Goal: Task Accomplishment & Management: Manage account settings

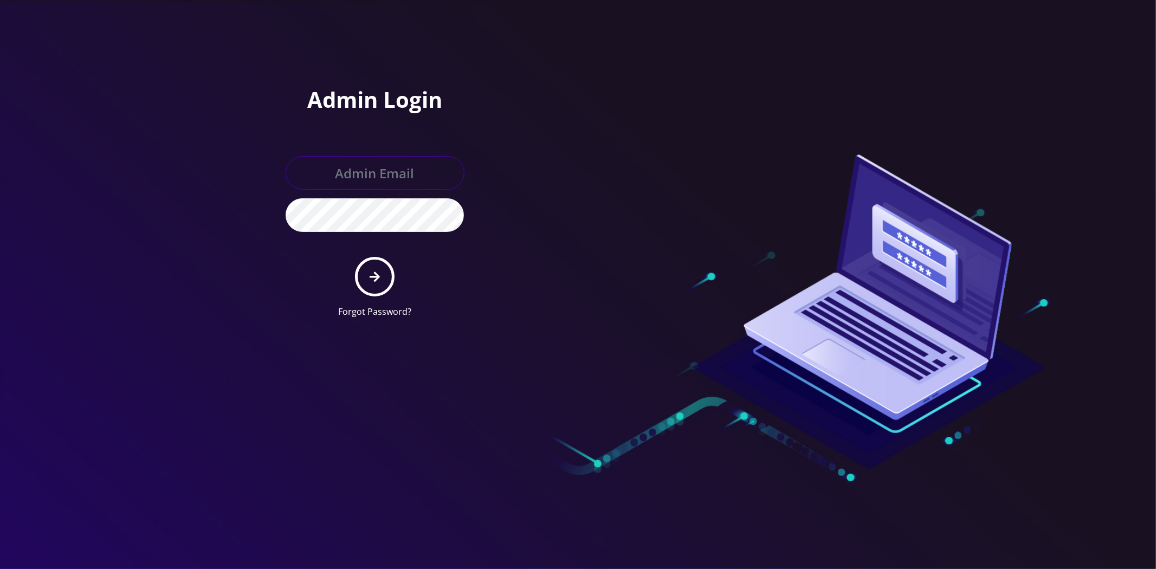
type input "master@britewireless.com"
click at [376, 289] on button "submit" at bounding box center [375, 277] width 40 height 40
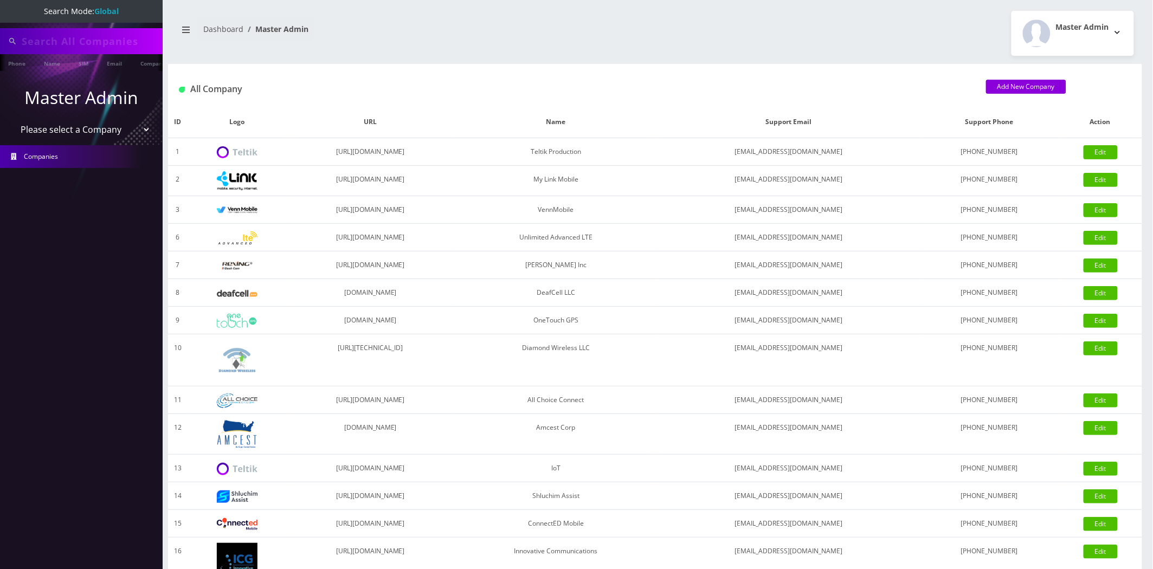
type input "89148000011798237226"
click at [86, 132] on select "Please select a Company Teltik Production My Link Mobile VennMobile Unlimited A…" at bounding box center [81, 130] width 138 height 21
select select "13"
click at [12, 120] on select "Please select a Company Teltik Production My Link Mobile VennMobile Unlimited A…" at bounding box center [81, 130] width 138 height 21
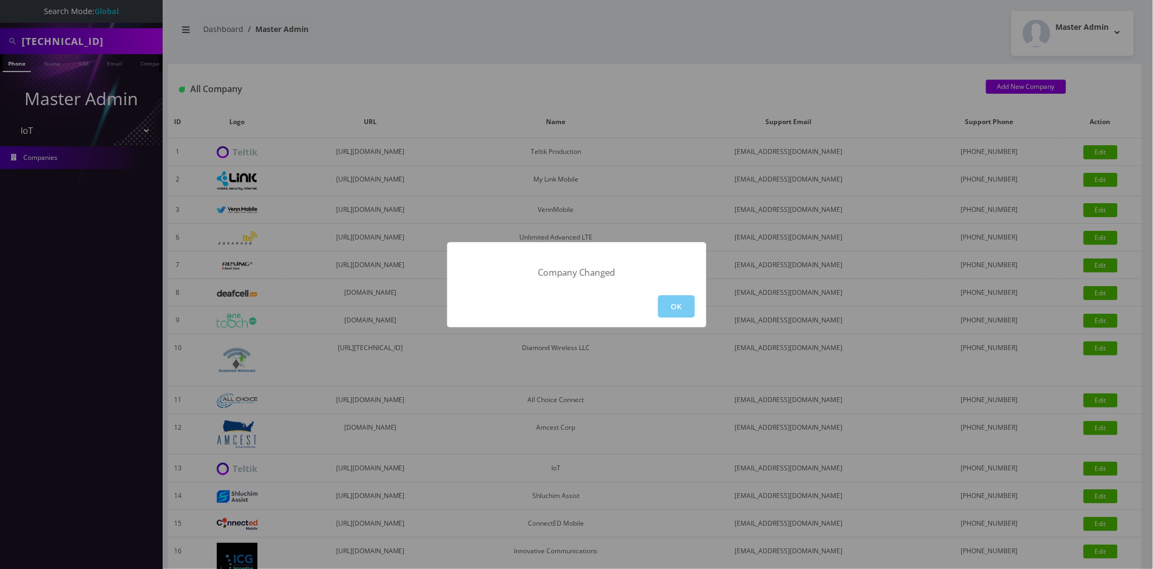
click at [665, 302] on button "OK" at bounding box center [676, 306] width 37 height 22
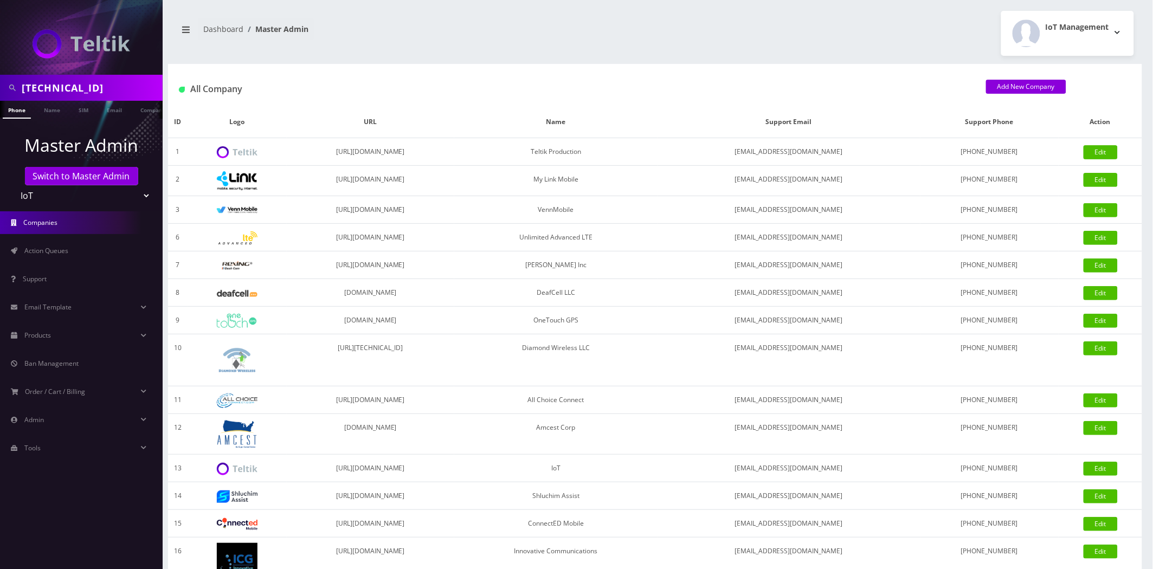
click at [77, 86] on input "89148000011798237226" at bounding box center [91, 88] width 138 height 21
type input "[PERSON_NAME]"
click at [50, 108] on link "Name" at bounding box center [51, 110] width 27 height 18
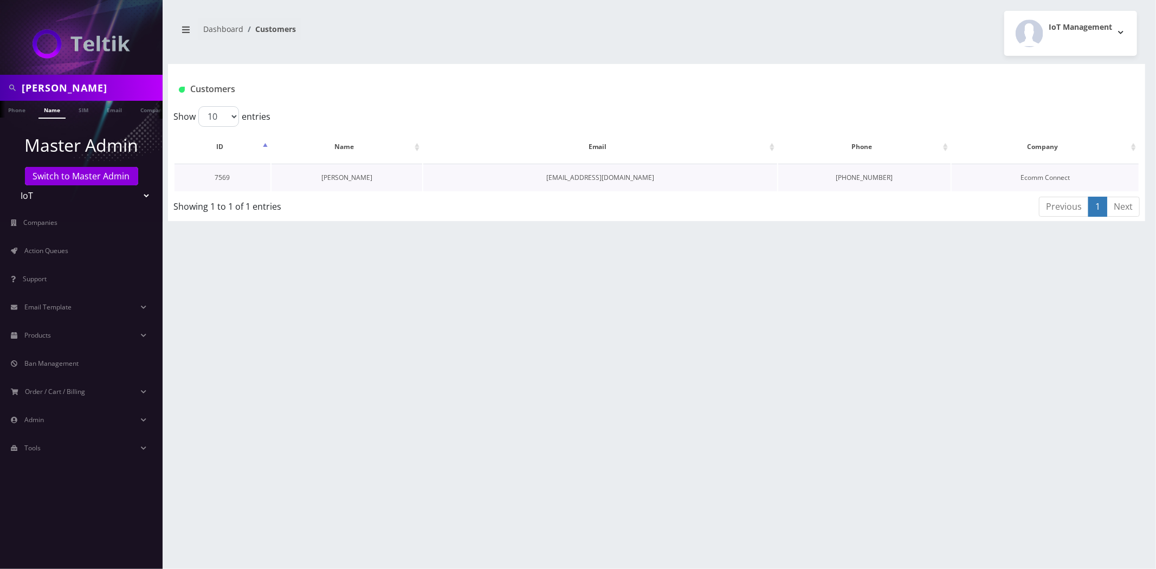
click at [355, 180] on link "[PERSON_NAME]" at bounding box center [346, 177] width 51 height 9
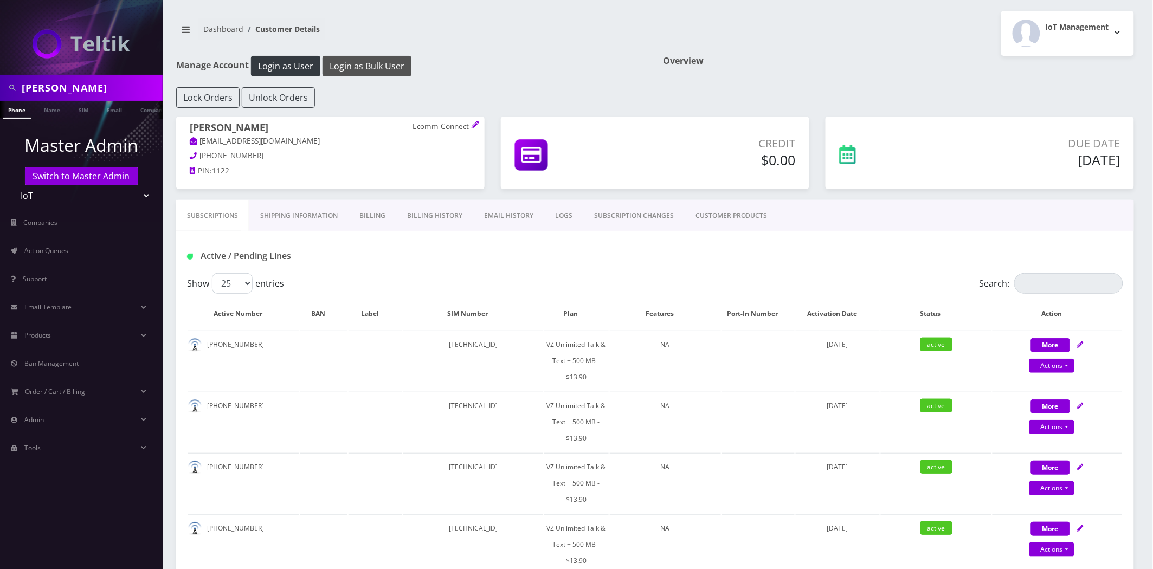
click at [375, 68] on button "Login as Bulk User" at bounding box center [367, 66] width 89 height 21
drag, startPoint x: 248, startPoint y: 122, endPoint x: 186, endPoint y: 123, distance: 61.8
click at [186, 123] on div "Vivek Kumar Ecomm Connect ecommercesuccess08@gmail.com (645) 229-2767 PIN: 1122" at bounding box center [330, 151] width 308 height 69
copy h1 "Vivek Kumar"
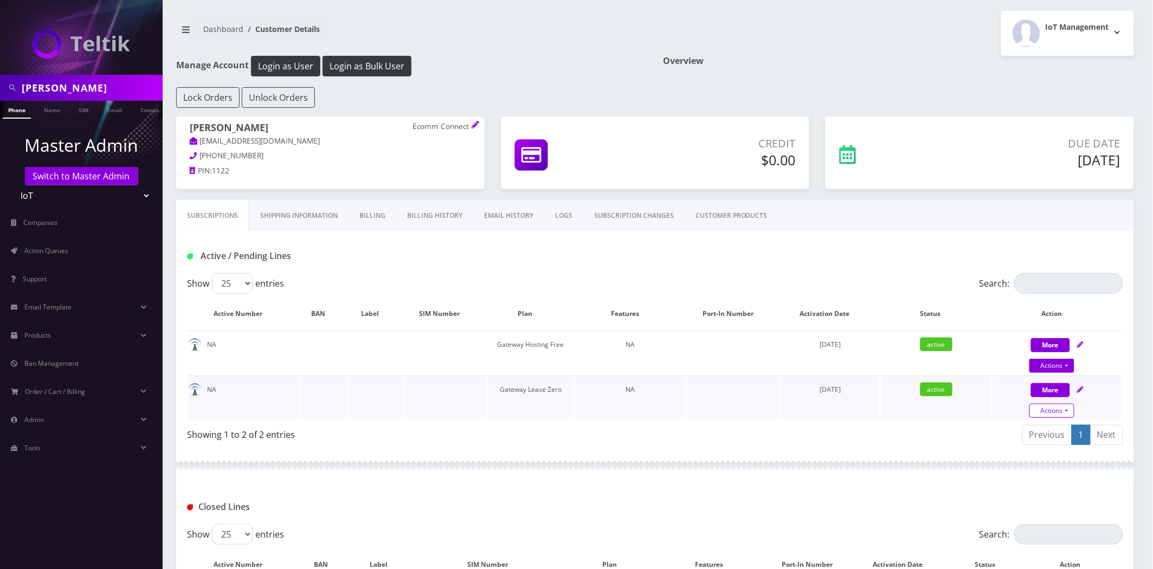
click at [1064, 412] on link "Actions" at bounding box center [1051, 411] width 45 height 14
select select "333"
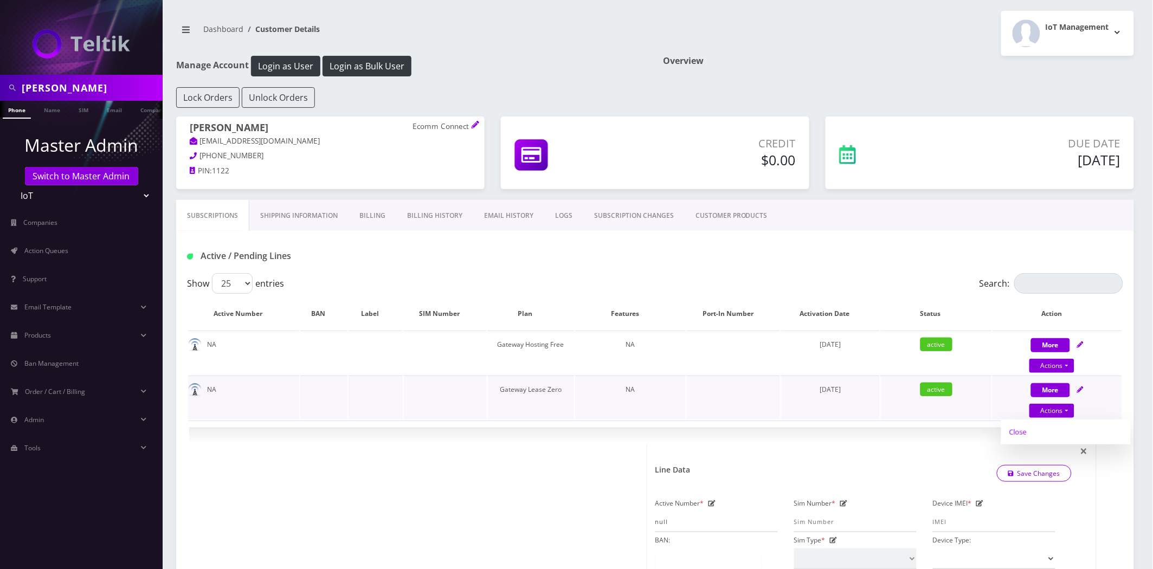
click at [1019, 428] on link "Close" at bounding box center [1066, 432] width 130 height 16
type input "09/01/2025"
select select "333"
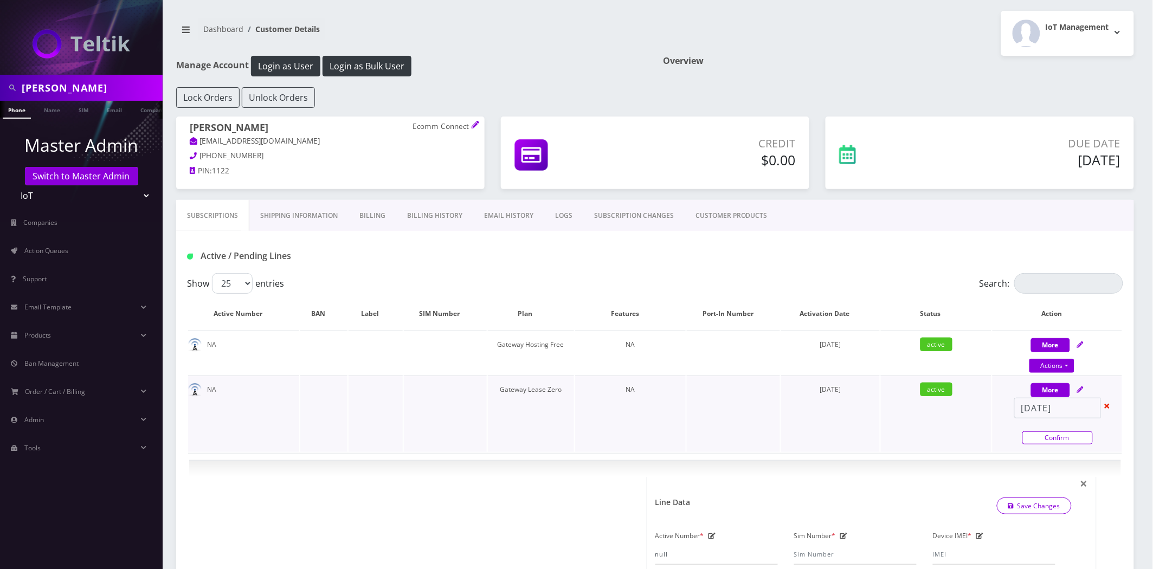
click at [1051, 442] on link "Confirm" at bounding box center [1057, 438] width 70 height 13
select select "333"
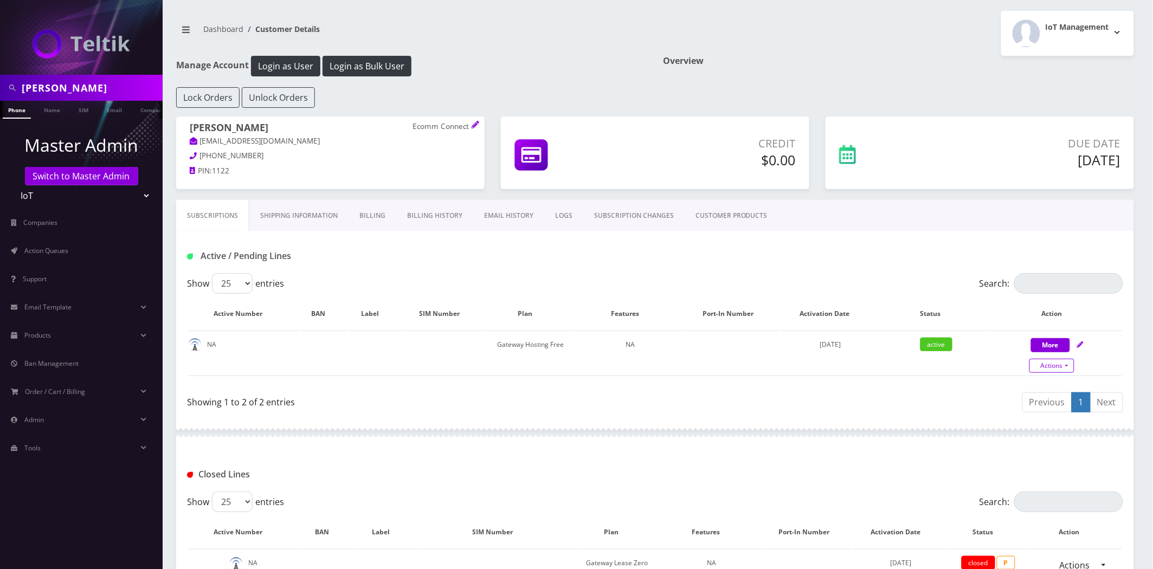
click at [1056, 365] on link "Actions" at bounding box center [1051, 366] width 45 height 14
select select "331"
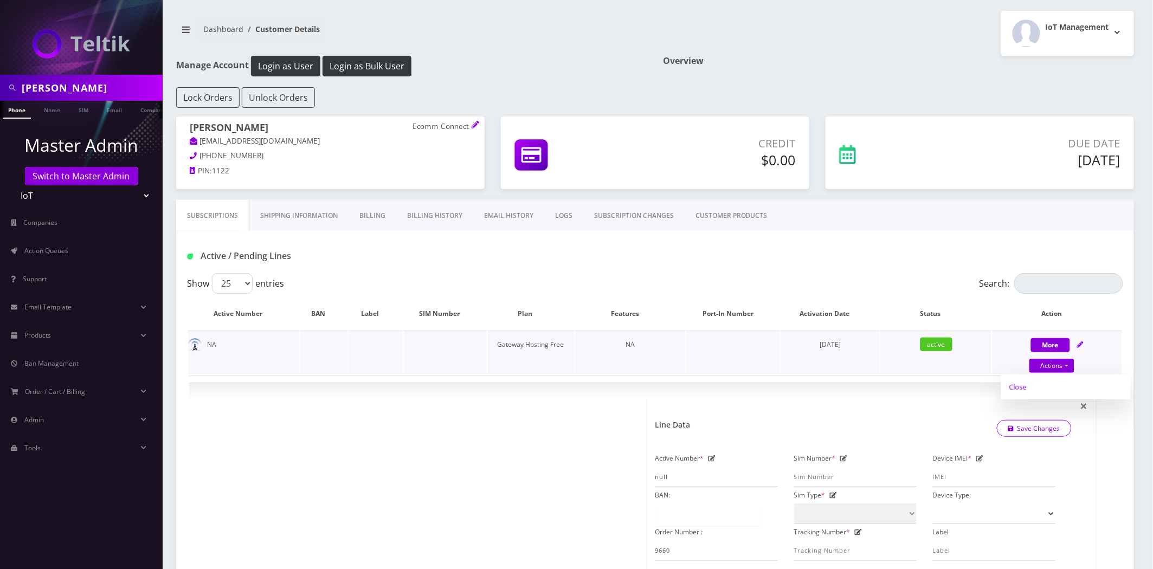
click at [1016, 385] on link "Close" at bounding box center [1066, 387] width 130 height 16
type input "09/01/2025"
select select "331"
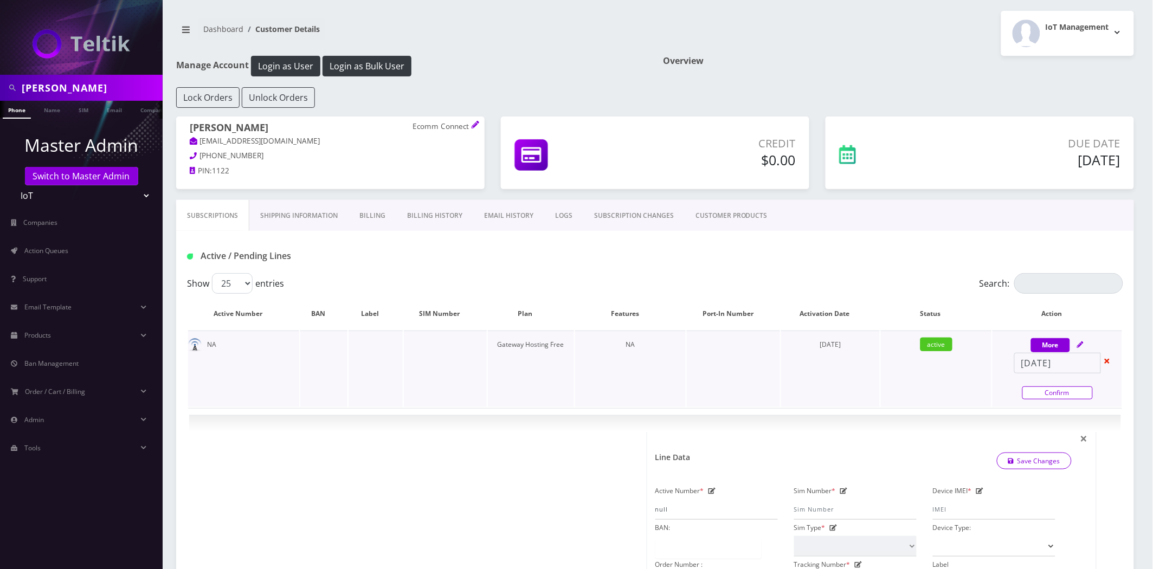
click at [1059, 392] on link "Confirm" at bounding box center [1057, 393] width 70 height 13
select select "331"
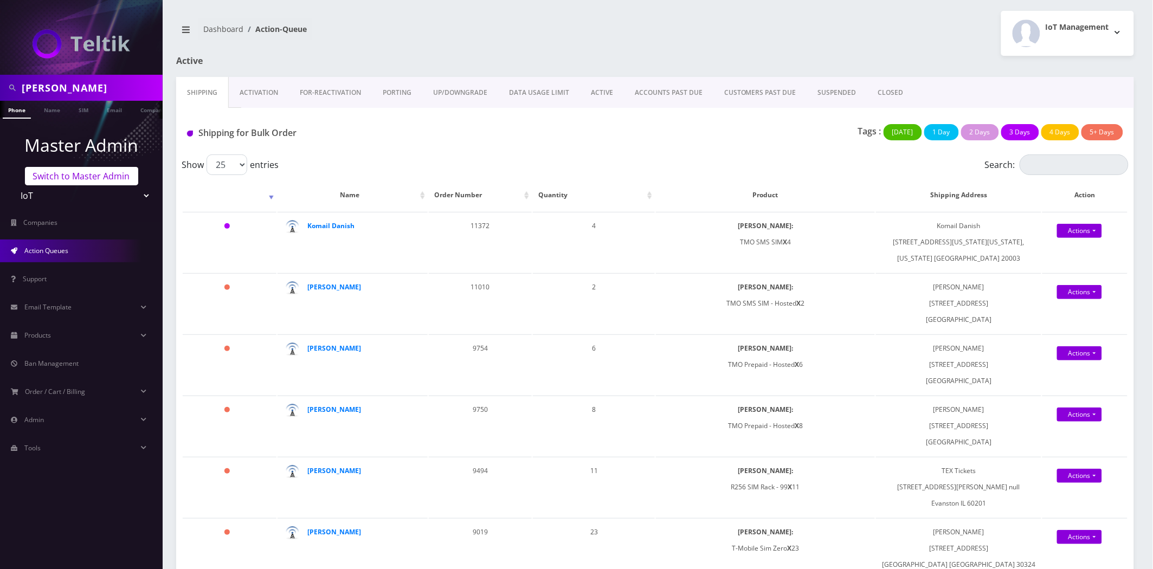
drag, startPoint x: 69, startPoint y: 182, endPoint x: 72, endPoint y: 176, distance: 6.6
click at [69, 182] on link "Switch to Master Admin" at bounding box center [81, 176] width 113 height 18
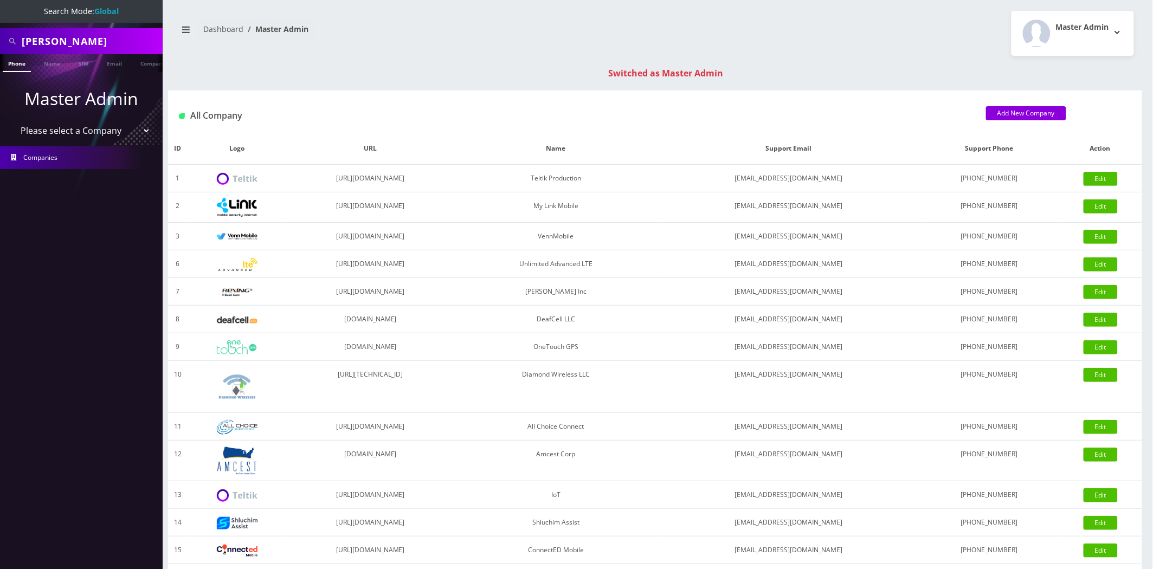
click at [65, 50] on input "[PERSON_NAME]" at bounding box center [91, 41] width 138 height 21
click at [65, 49] on input "[PERSON_NAME]" at bounding box center [91, 41] width 138 height 21
paste input "MR40-A1-00006181"
drag, startPoint x: 74, startPoint y: 37, endPoint x: -156, endPoint y: 46, distance: 229.5
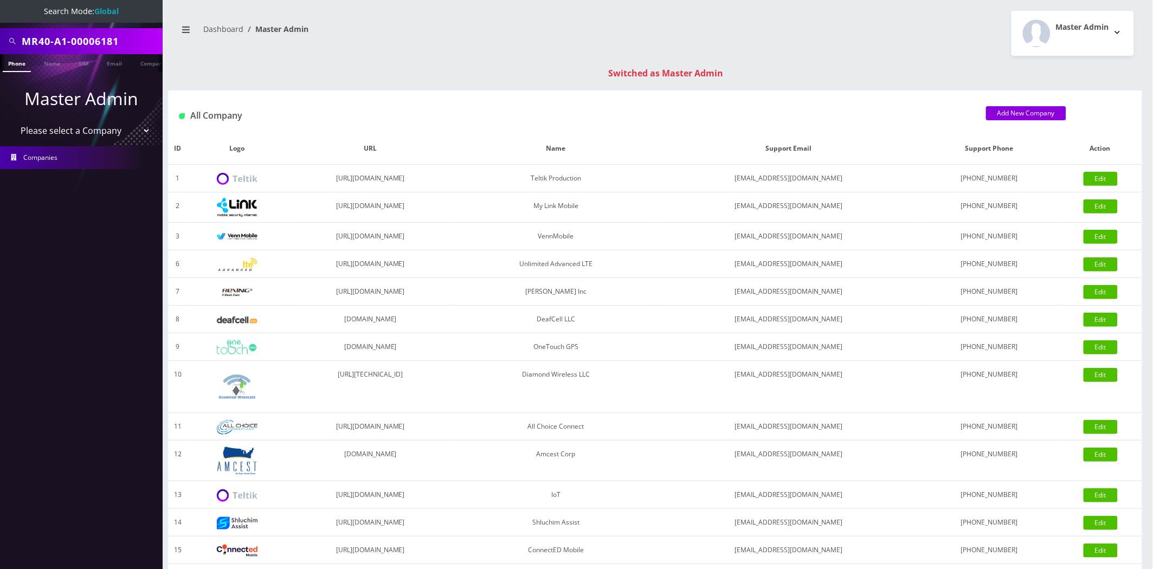
click at [0, 46] on html "Search Mode: Global MR40-A1-00006181 Phone Name SIM Email Company Customer Mast…" at bounding box center [576, 385] width 1153 height 771
type input "00006181"
click at [81, 64] on link "SIM" at bounding box center [83, 63] width 21 height 18
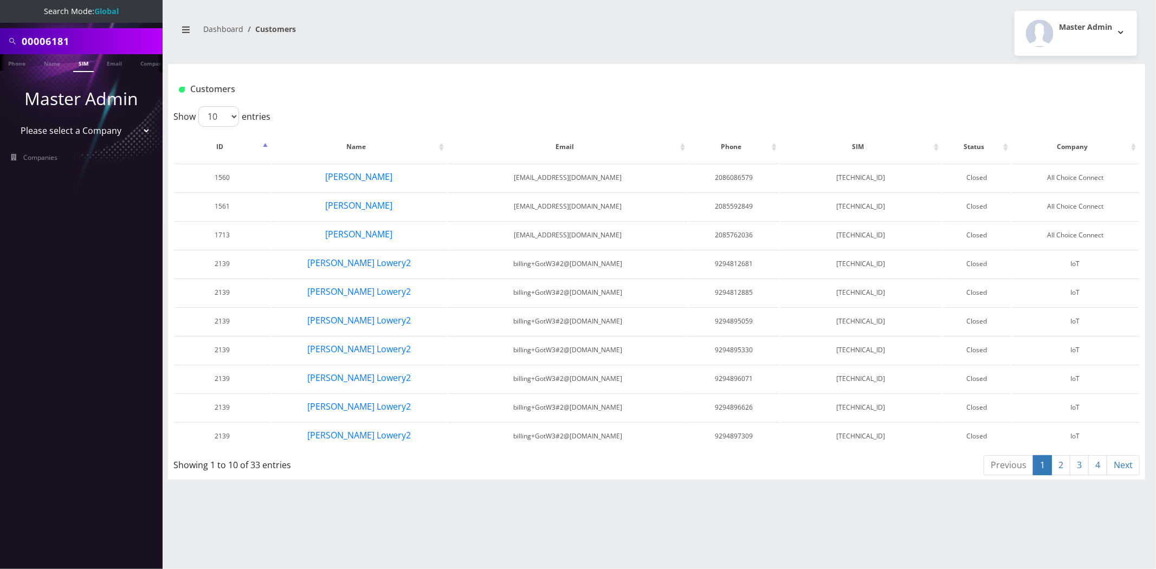
click at [1097, 466] on link "4" at bounding box center [1098, 465] width 19 height 20
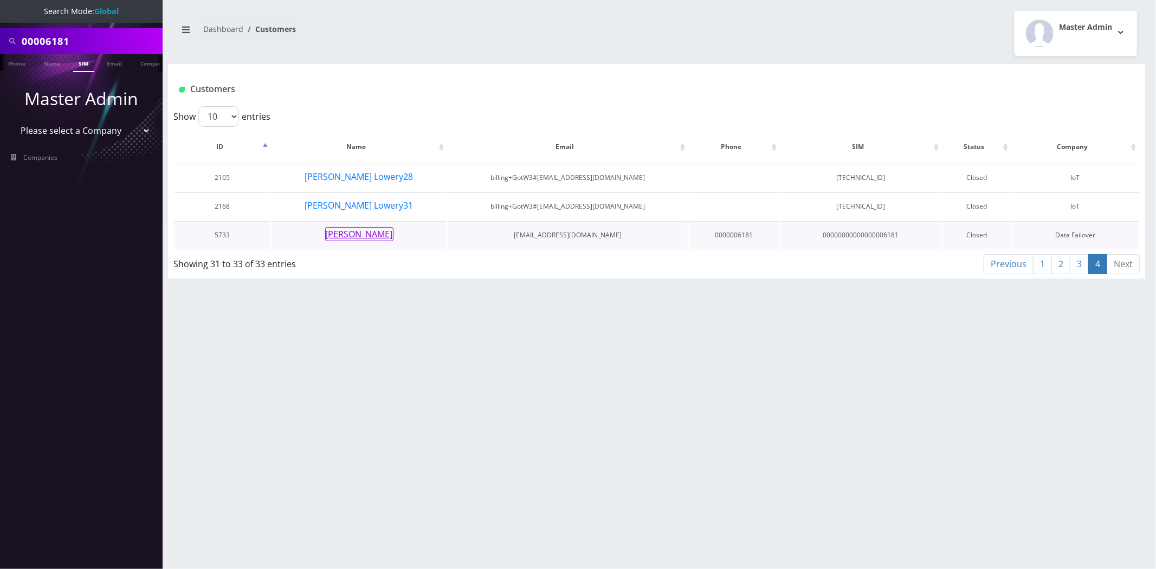
click at [372, 236] on button "[PERSON_NAME]" at bounding box center [359, 234] width 68 height 14
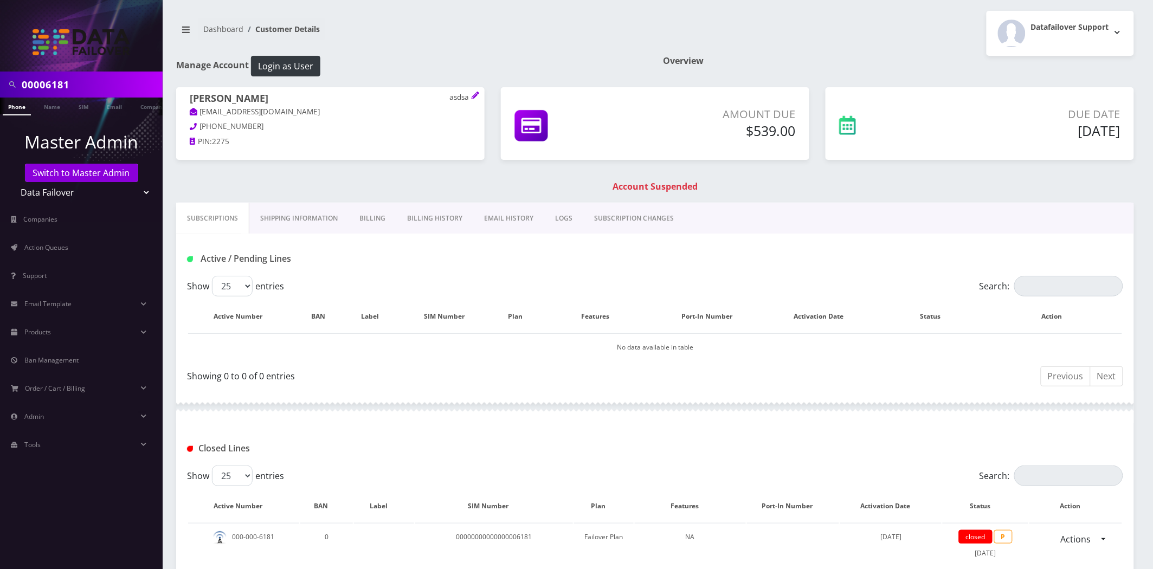
click at [446, 215] on link "Billing History" at bounding box center [434, 218] width 77 height 31
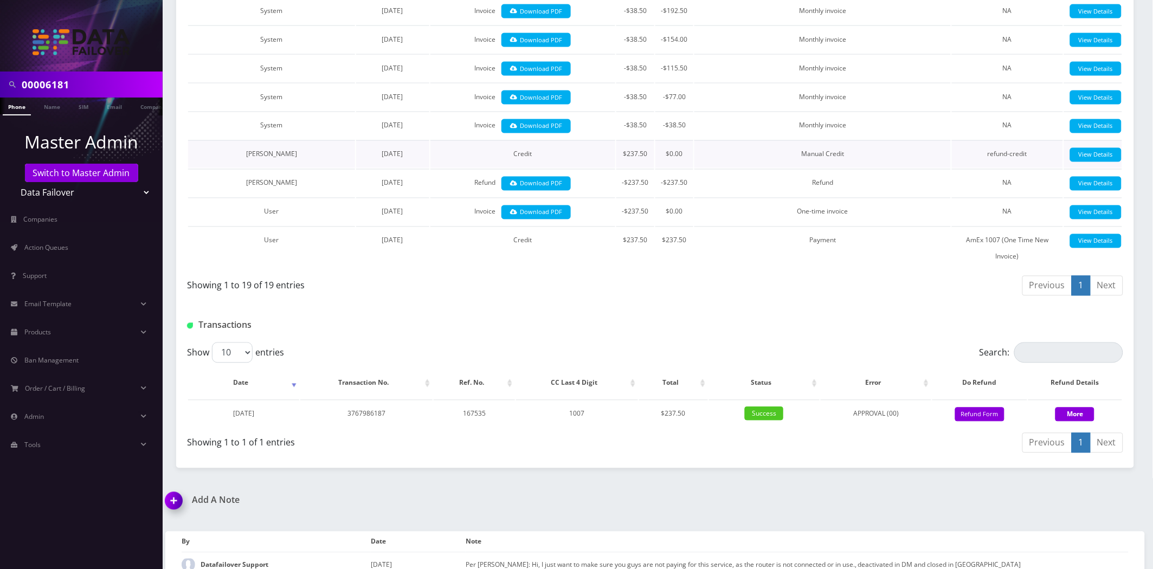
scroll to position [632, 0]
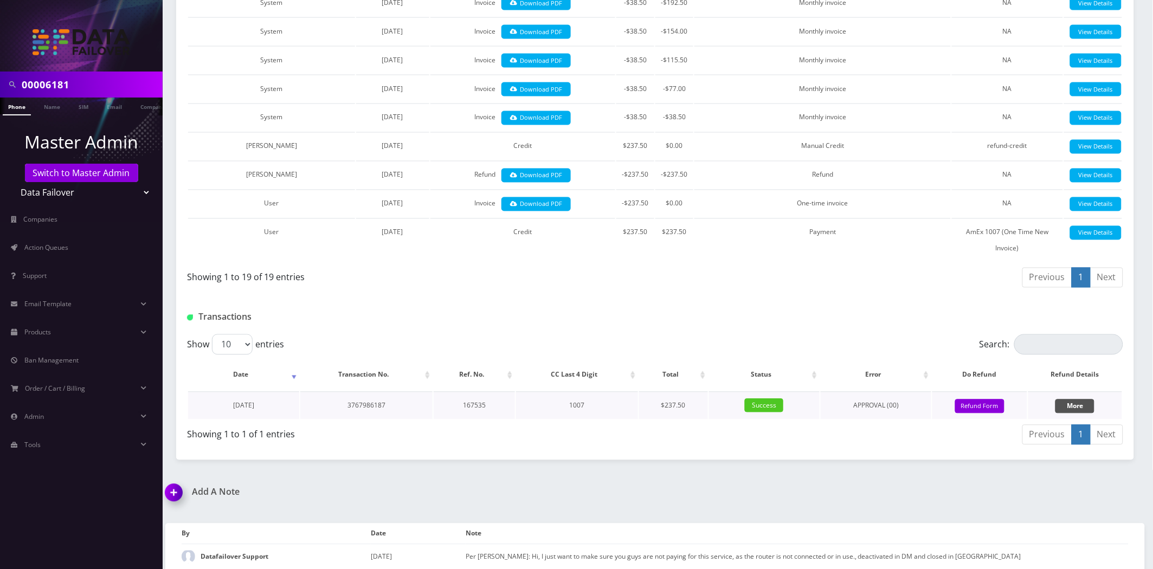
click at [1072, 400] on button "More" at bounding box center [1074, 407] width 39 height 14
click at [1070, 400] on button "More" at bounding box center [1074, 407] width 39 height 14
click at [982, 400] on button "Refund Form" at bounding box center [979, 407] width 49 height 15
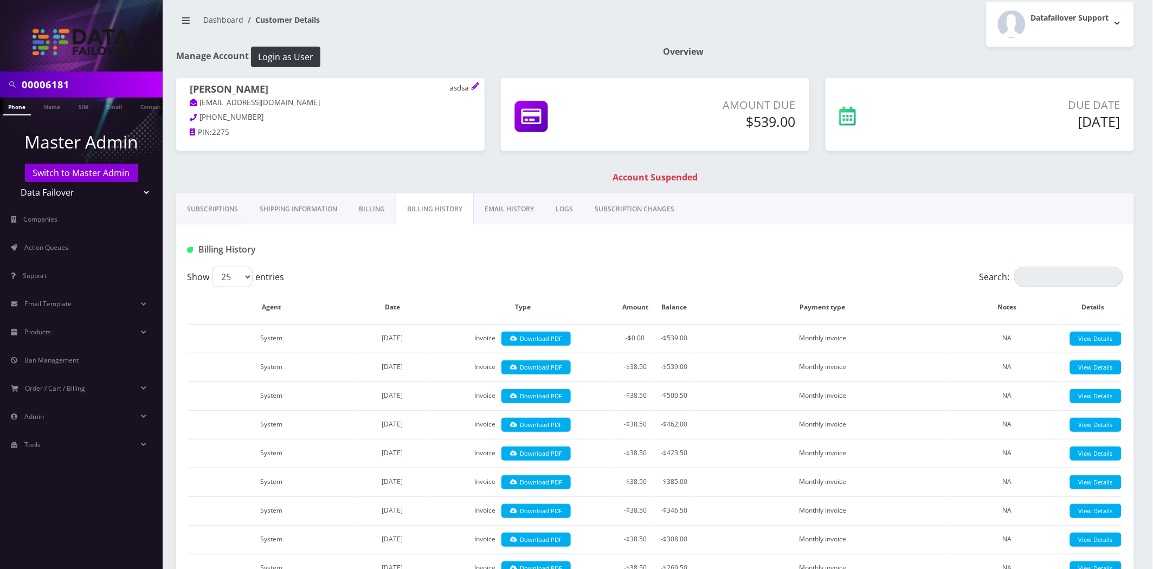
scroll to position [0, 0]
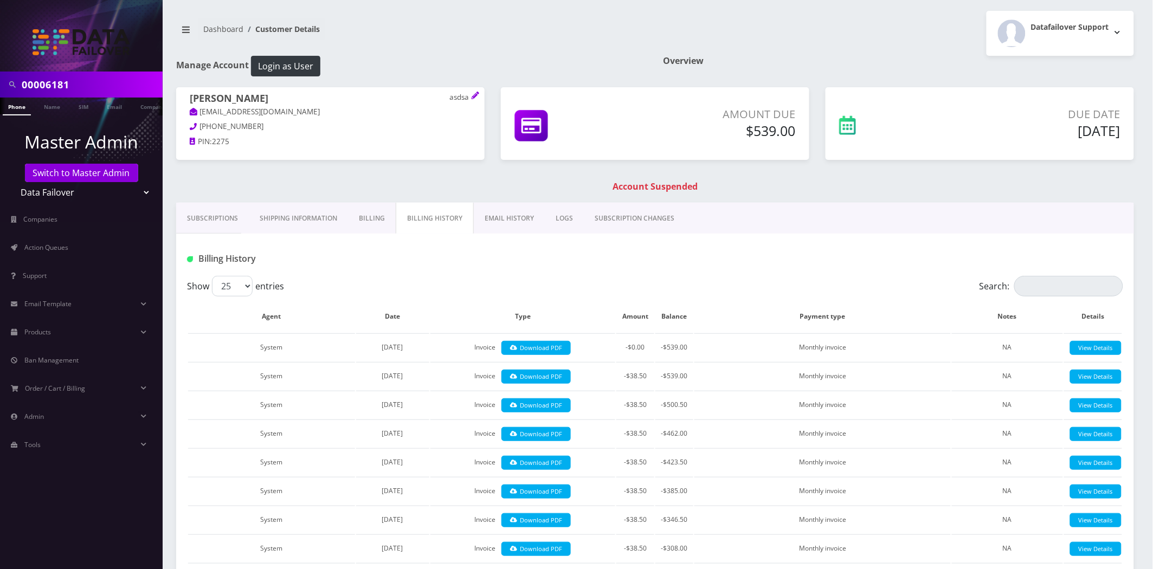
click at [186, 231] on link "Subscriptions" at bounding box center [212, 218] width 73 height 31
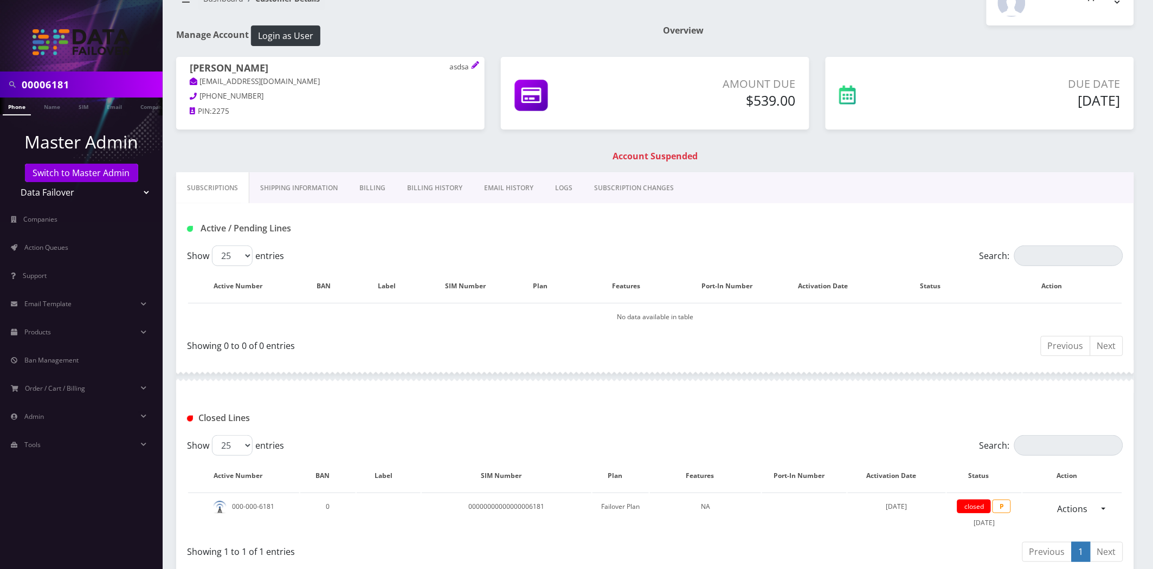
scroll to position [154, 0]
